Goal: Information Seeking & Learning: Learn about a topic

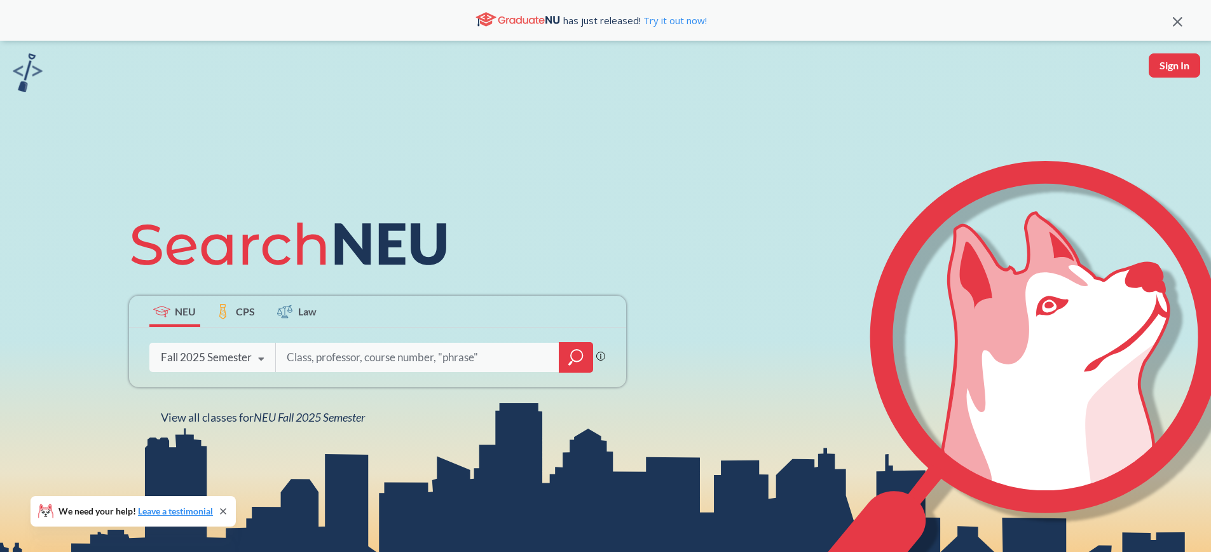
click at [332, 359] on input "search" at bounding box center [417, 357] width 264 height 27
type input "[PERSON_NAME]"
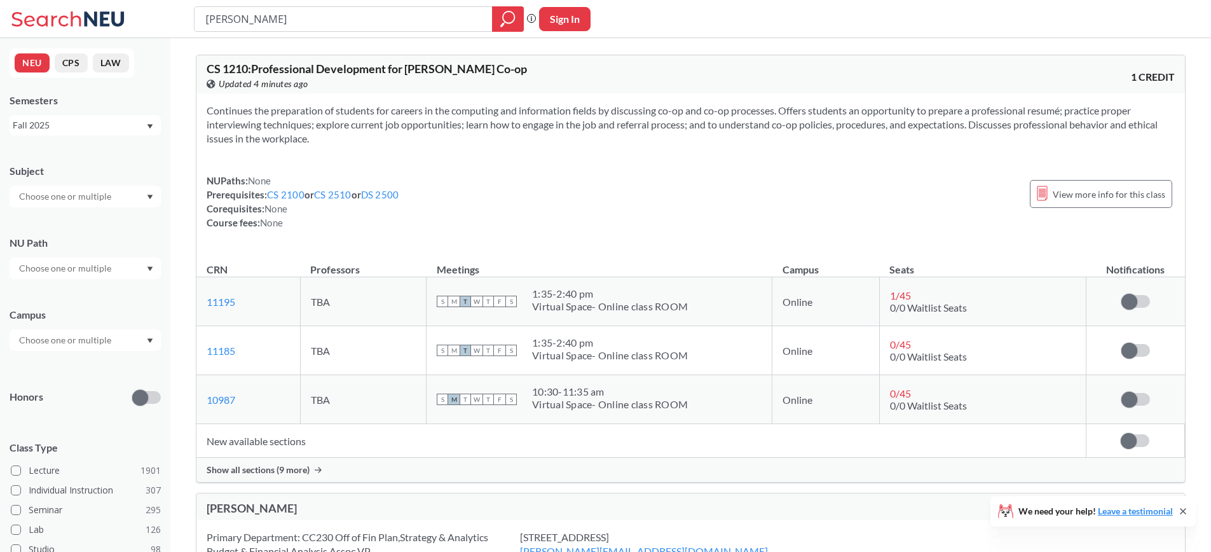
click at [134, 198] on div at bounding box center [85, 197] width 151 height 22
click at [127, 216] on div "CS ( 115 )" at bounding box center [89, 219] width 144 height 14
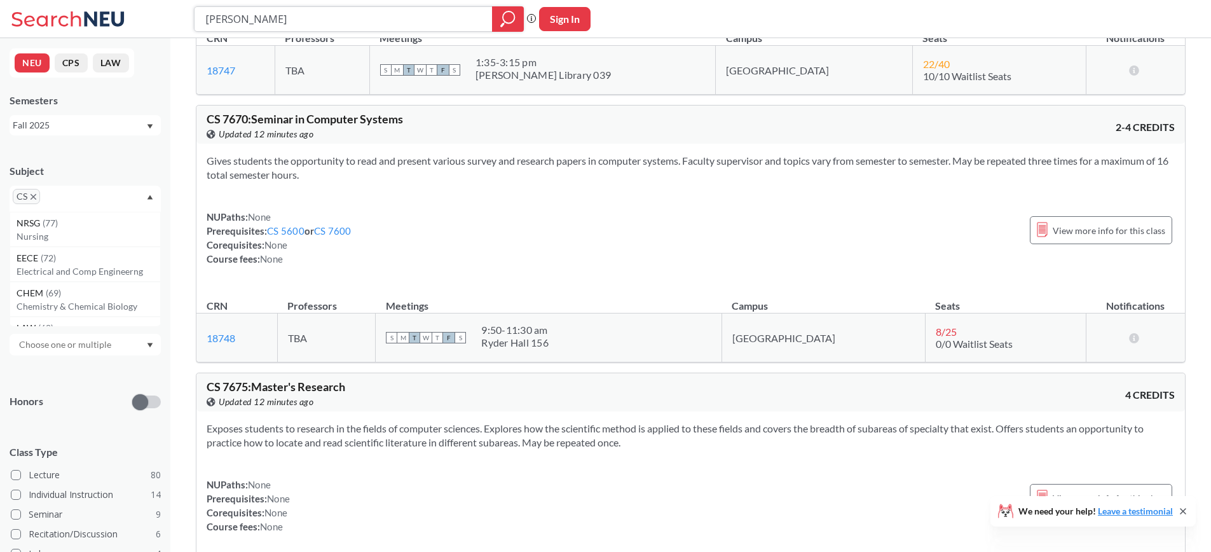
scroll to position [34669, 0]
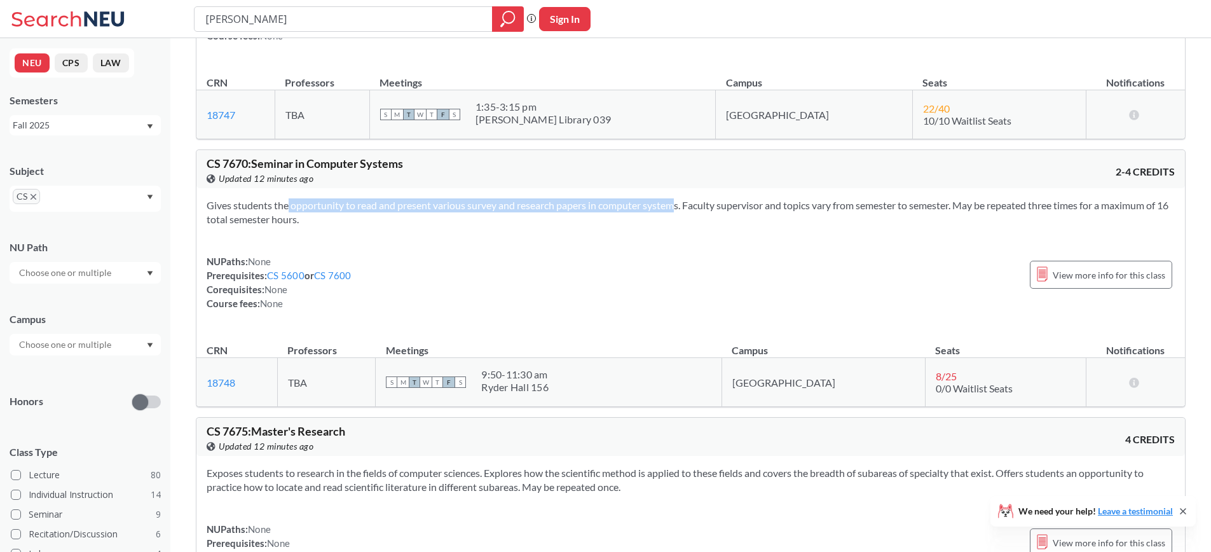
drag, startPoint x: 266, startPoint y: 205, endPoint x: 652, endPoint y: 209, distance: 385.9
click at [652, 209] on section "Gives students the opportunity to read and present various survey and research …" at bounding box center [691, 212] width 968 height 28
click at [603, 253] on div "Gives students the opportunity to read and present various survey and research …" at bounding box center [690, 259] width 989 height 142
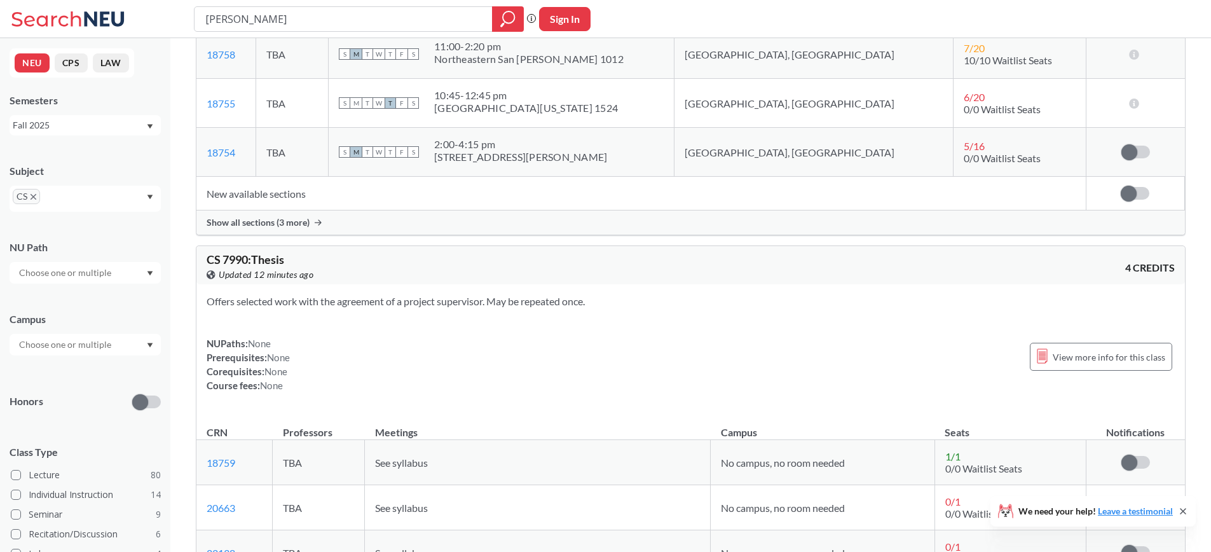
scroll to position [37595, 0]
